Goal: Communication & Community: Answer question/provide support

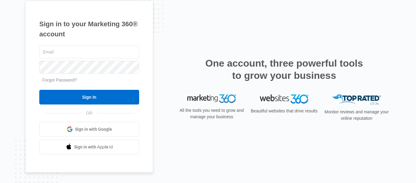
click at [186, 100] on div "All the tools you need to grow and manage your business" at bounding box center [212, 109] width 68 height 31
click at [81, 54] on input "text" at bounding box center [89, 51] width 100 height 13
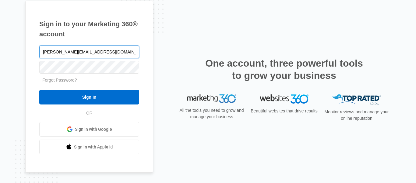
type input "[PERSON_NAME][EMAIL_ADDRESS][DOMAIN_NAME]"
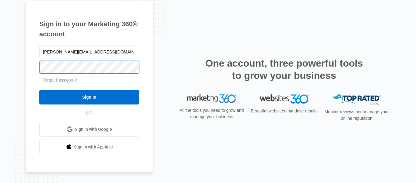
click at [39, 90] on input "Sign In" at bounding box center [89, 97] width 100 height 15
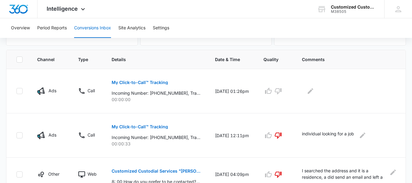
scroll to position [124, 0]
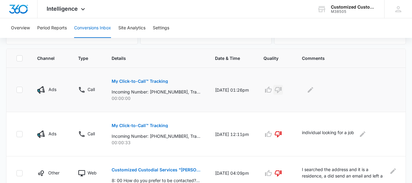
click at [282, 90] on icon "button" at bounding box center [277, 89] width 7 height 7
click at [312, 88] on icon "Edit Comments" at bounding box center [310, 89] width 7 height 7
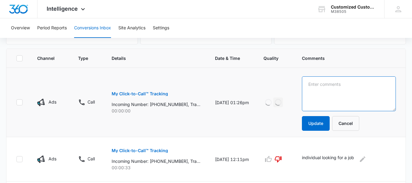
click at [312, 87] on textarea at bounding box center [349, 93] width 94 height 35
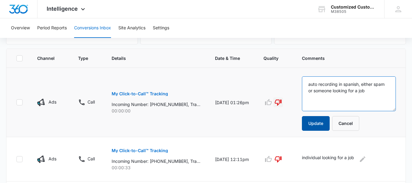
type textarea "auto recording in spanish, either spam or someone looking for a job"
click at [323, 122] on button "Update" at bounding box center [316, 123] width 28 height 15
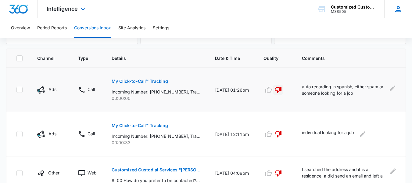
click at [393, 8] on div "AE [PERSON_NAME] [PERSON_NAME][EMAIL_ADDRESS][DOMAIN_NAME] My Profile Notificat…" at bounding box center [398, 9] width 28 height 18
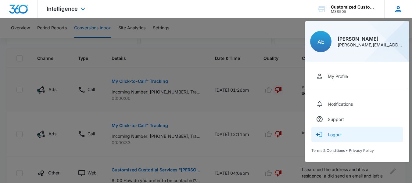
click at [333, 135] on div "Logout" at bounding box center [335, 134] width 14 height 5
